Goal: Find contact information: Find contact information

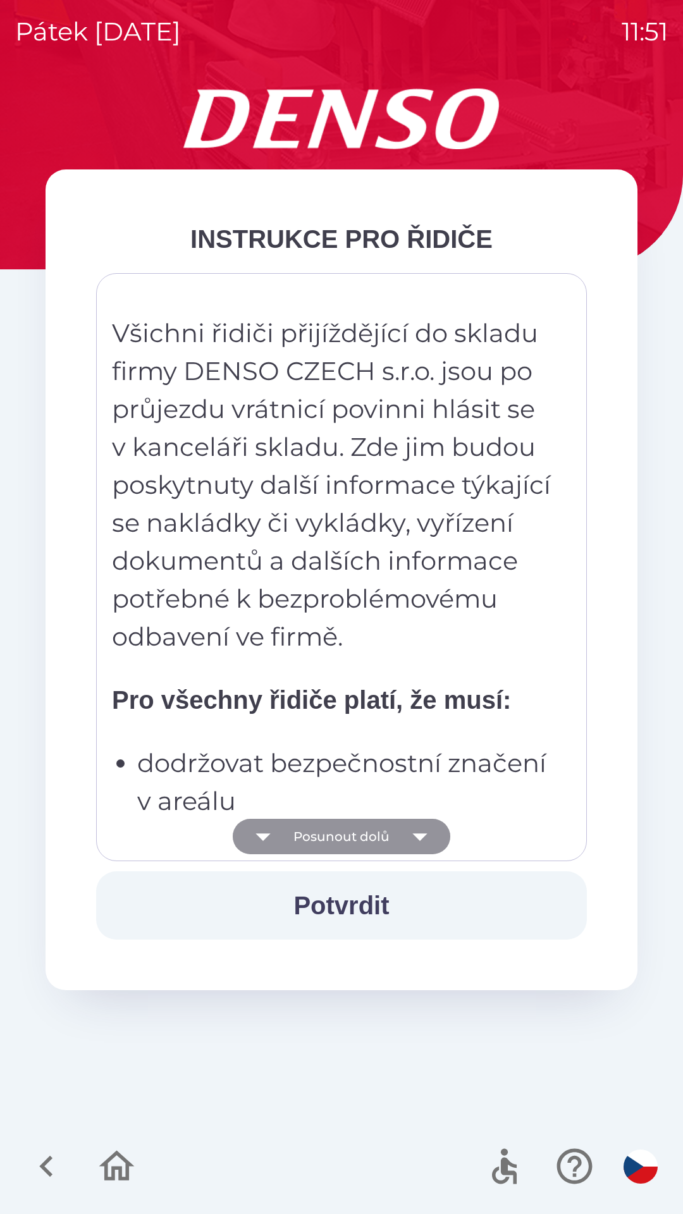
click at [347, 846] on button "Posunout dolů" at bounding box center [342, 836] width 218 height 35
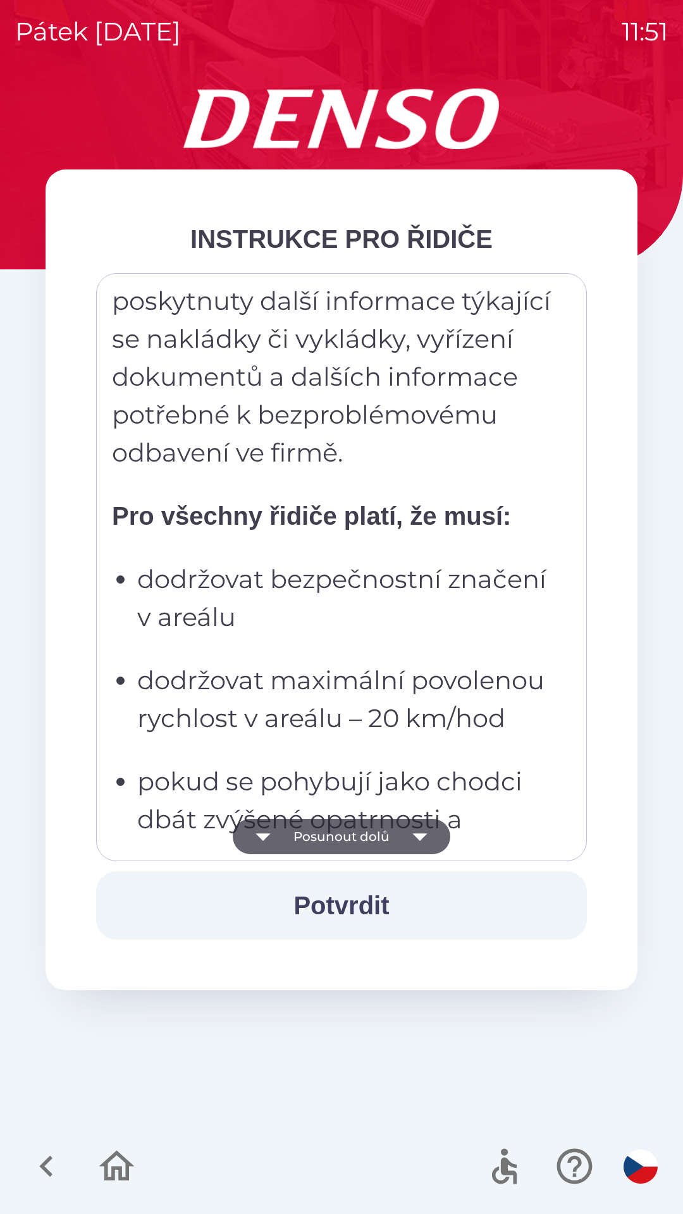
scroll to position [166, 0]
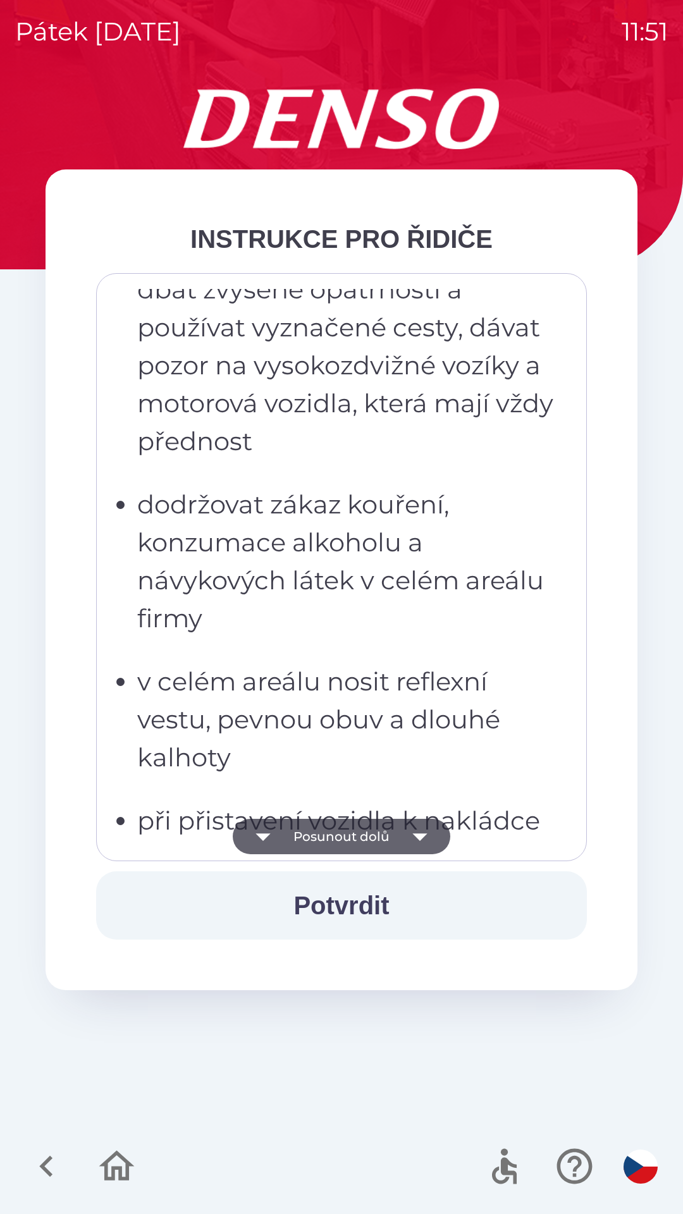
click at [242, 608] on ul "dodržovat bezpečnostní značení v areálu dodržovat maximální povolenou rychlost …" at bounding box center [332, 542] width 441 height 1025
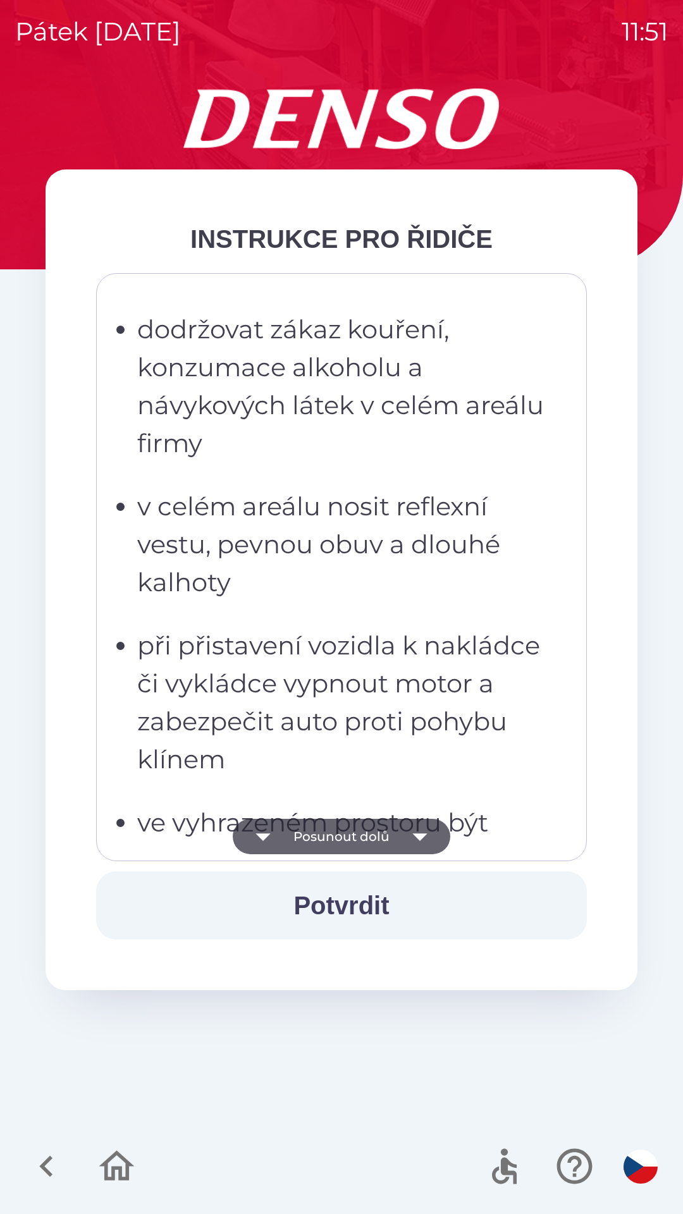
click at [643, 1145] on button "button" at bounding box center [641, 1167] width 44 height 44
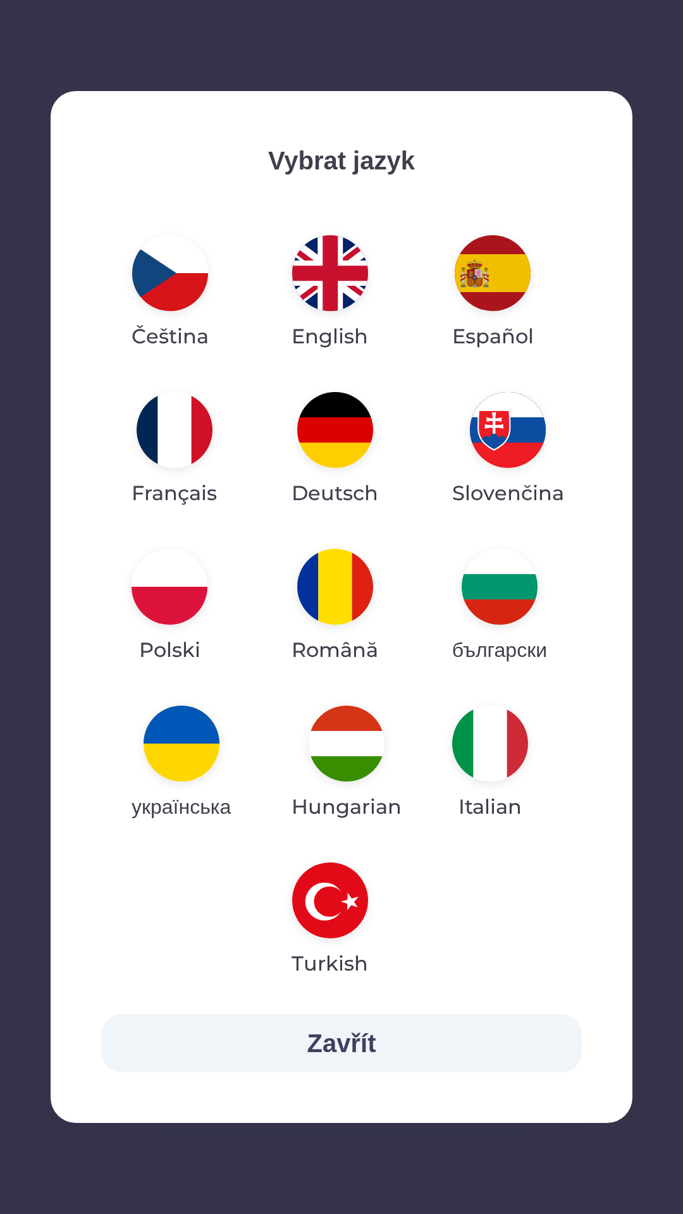
click at [172, 293] on img "button" at bounding box center [170, 273] width 76 height 76
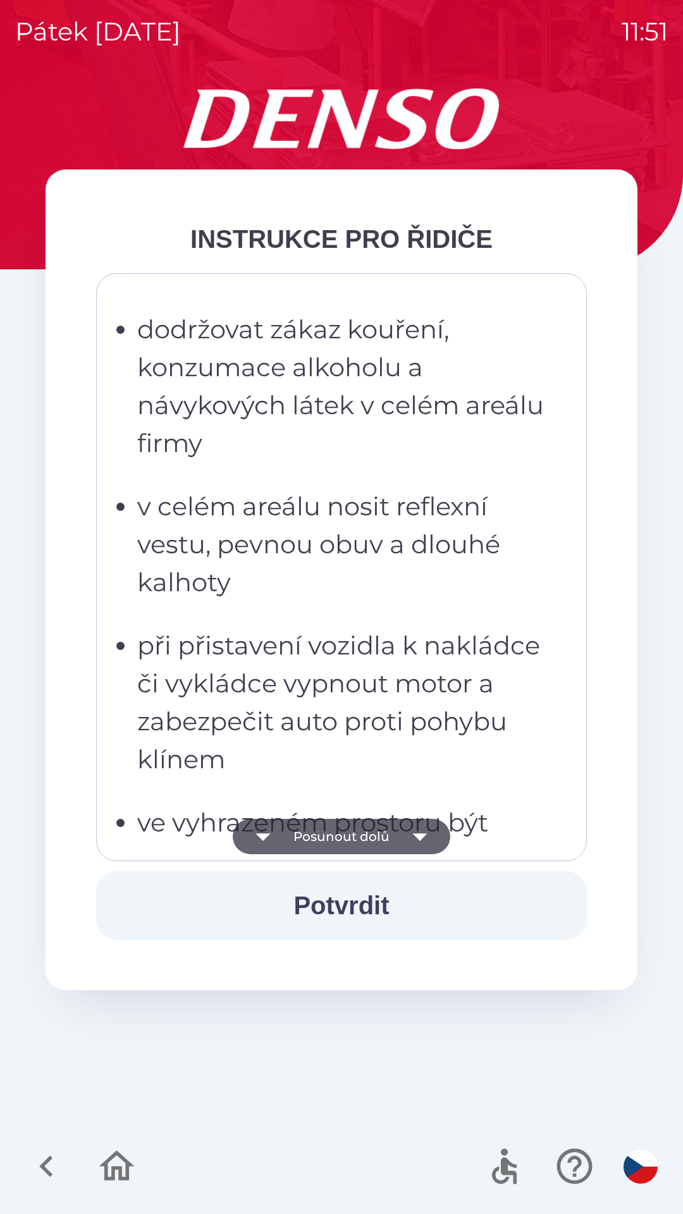
click at [572, 1166] on icon "button" at bounding box center [574, 1166] width 42 height 42
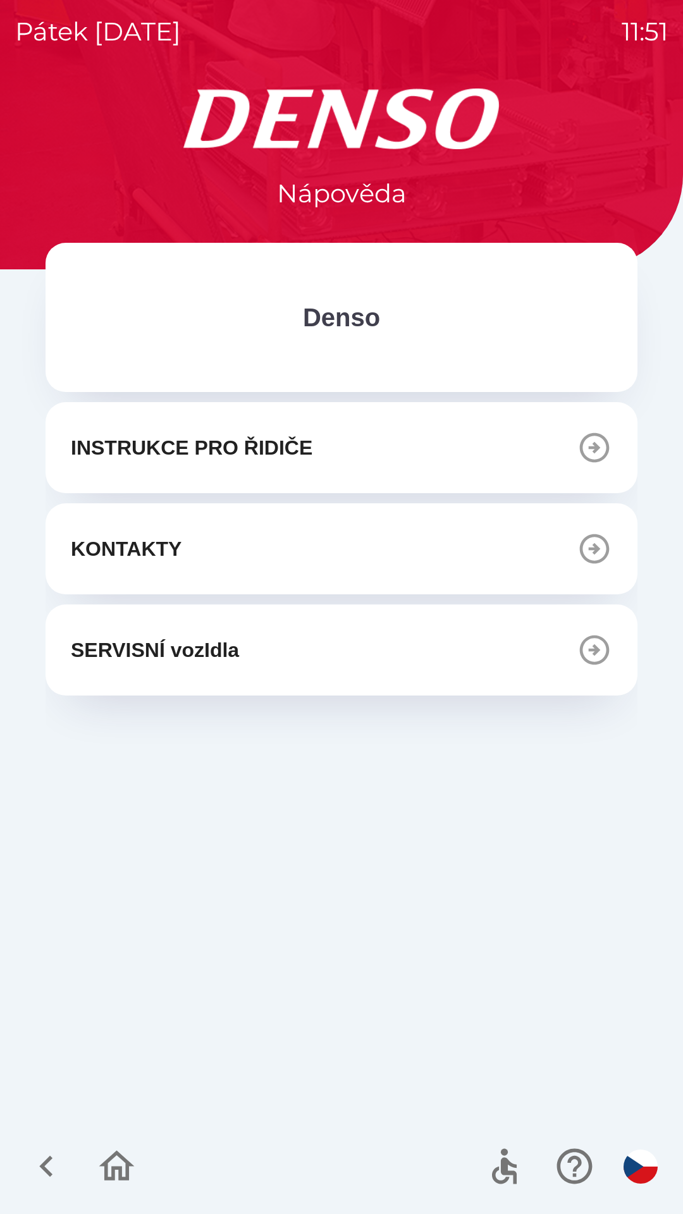
click at [188, 526] on button "KONTAKTY" at bounding box center [342, 548] width 592 height 91
